Goal: Information Seeking & Learning: Learn about a topic

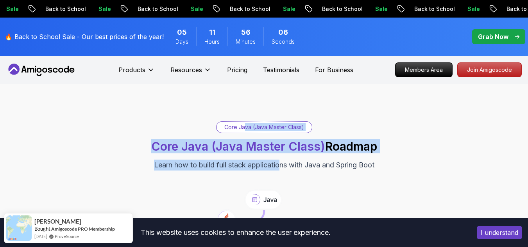
drag, startPoint x: 0, startPoint y: 0, endPoint x: 282, endPoint y: 162, distance: 325.0
click at [282, 162] on div "Core Java (Java Master Class) Core Java (Java Master Class) Roadmap Learn how t…" at bounding box center [264, 201] width 528 height 234
click at [282, 162] on p "Learn how to build full stack applications with Java and Spring Boot" at bounding box center [264, 165] width 220 height 11
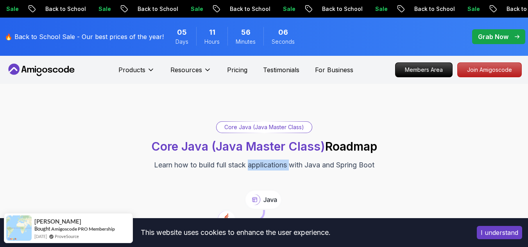
click at [282, 162] on p "Learn how to build full stack applications with Java and Spring Boot" at bounding box center [264, 165] width 220 height 11
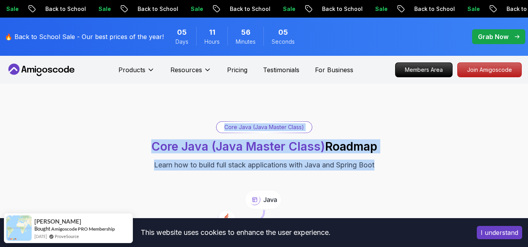
drag, startPoint x: 282, startPoint y: 162, endPoint x: 226, endPoint y: 102, distance: 81.8
click at [226, 102] on div "Core Java (Java Master Class) Core Java (Java Master Class) Roadmap Learn how t…" at bounding box center [264, 201] width 528 height 234
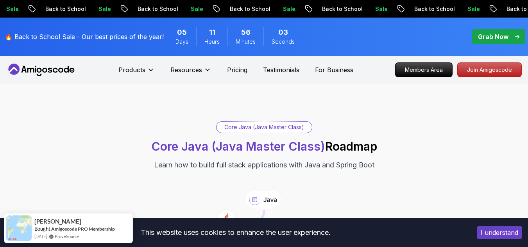
click at [239, 78] on nav "Products Resources Pricing Testimonials For Business Members Area Join Amigosco…" at bounding box center [263, 70] width 515 height 28
click at [259, 97] on div "Core Java (Java Master Class) Core Java (Java Master Class) Roadmap Learn how t…" at bounding box center [264, 201] width 528 height 234
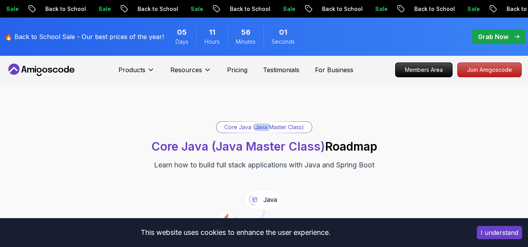
click at [259, 97] on div "Core Java (Java Master Class) Core Java (Java Master Class) Roadmap Learn how t…" at bounding box center [264, 201] width 528 height 234
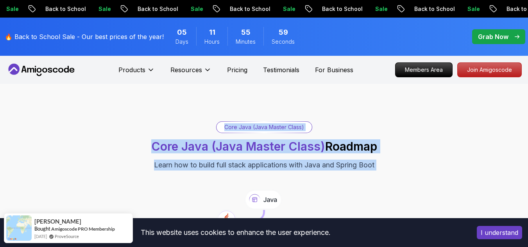
drag, startPoint x: 259, startPoint y: 97, endPoint x: 277, endPoint y: 179, distance: 83.4
click at [277, 179] on div "Core Java (Java Master Class) Core Java (Java Master Class) Roadmap Learn how t…" at bounding box center [264, 201] width 528 height 234
click at [291, 193] on icon at bounding box center [264, 231] width 202 height 85
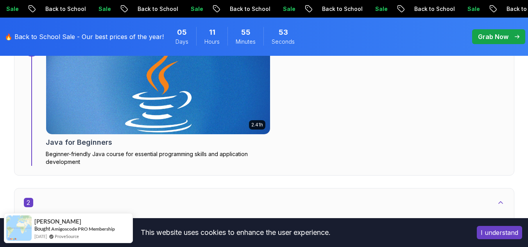
scroll to position [583, 0]
